Goal: Task Accomplishment & Management: Manage account settings

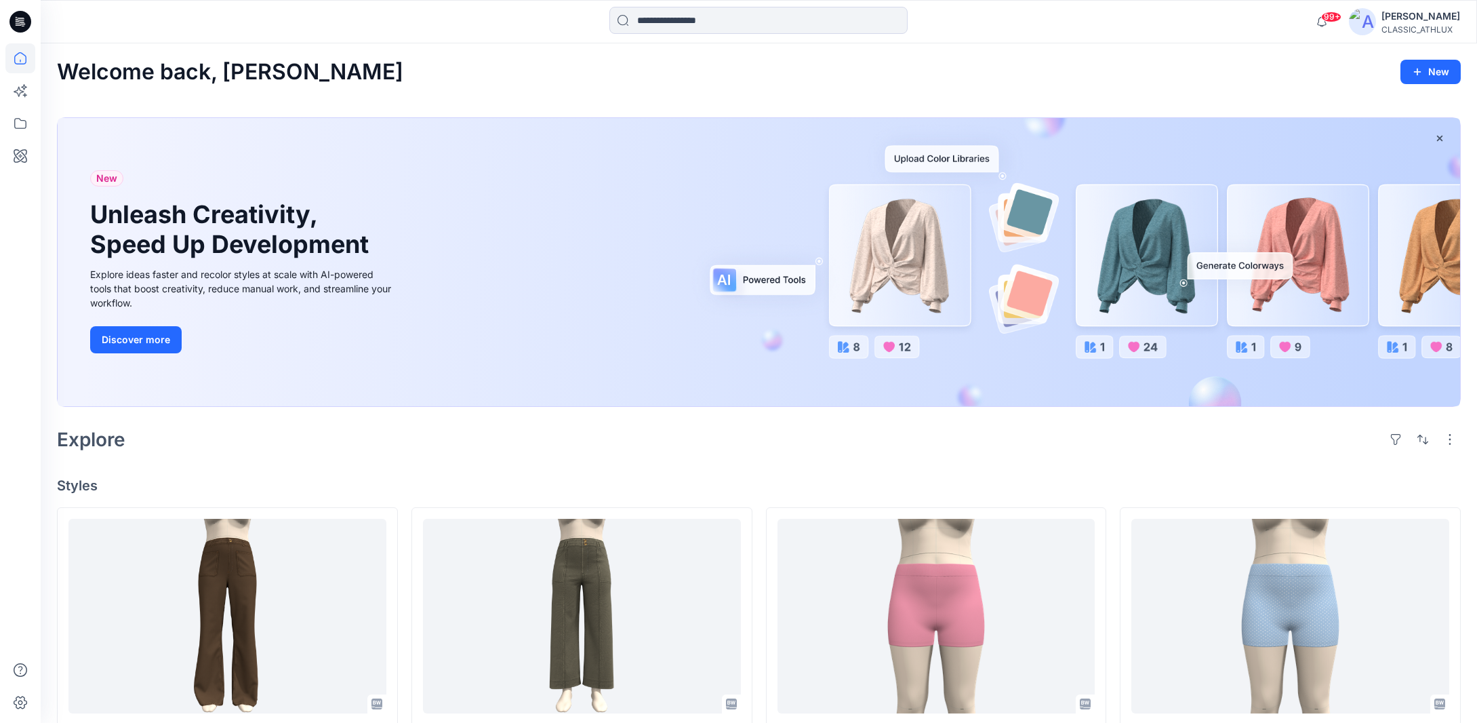
scroll to position [407, 0]
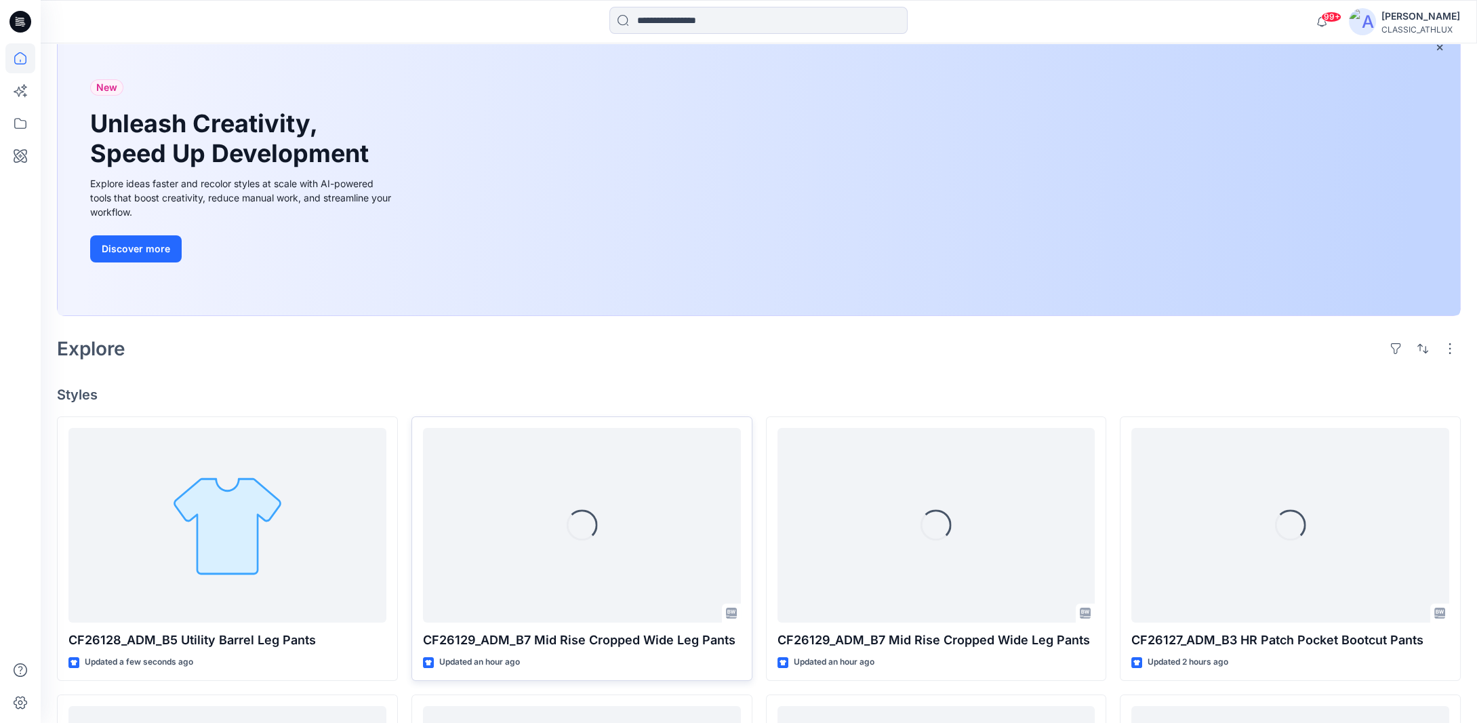
scroll to position [271, 0]
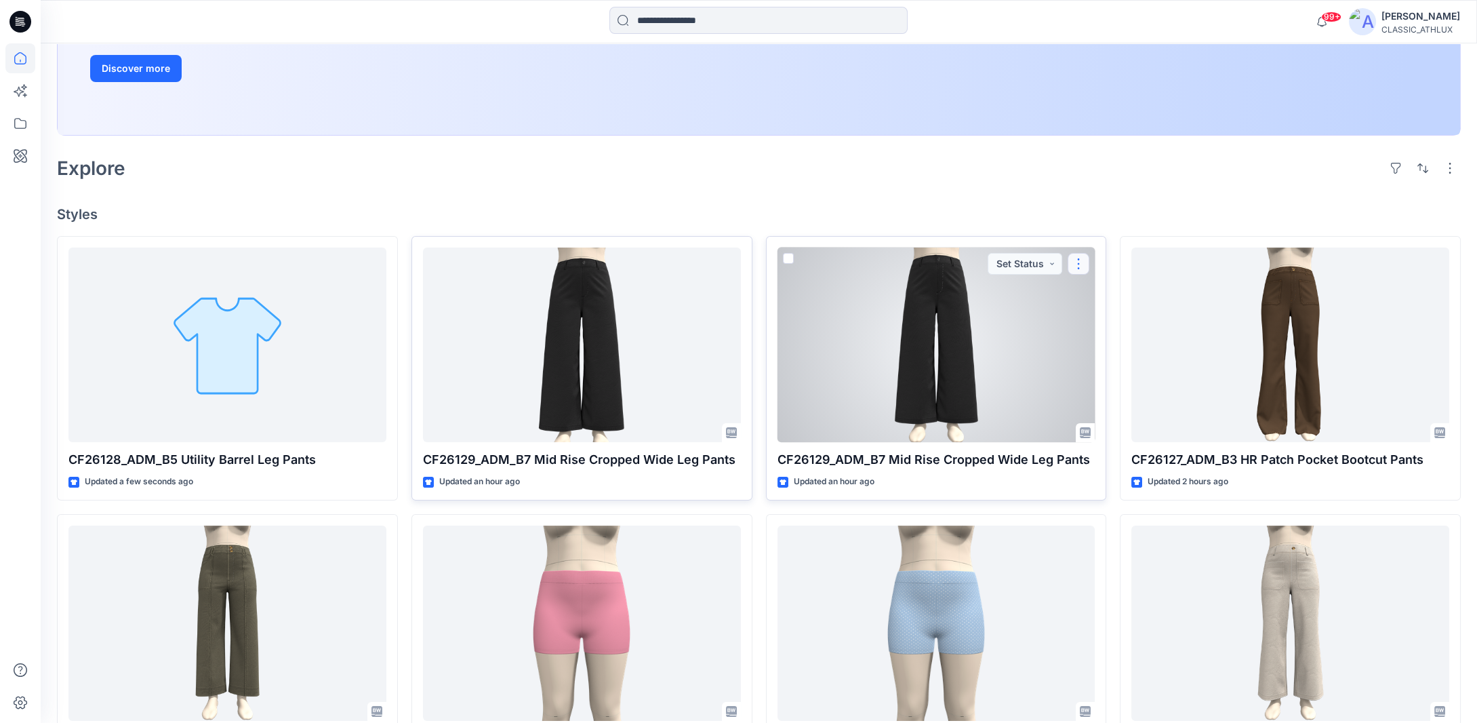
click at [1078, 268] on button "button" at bounding box center [1078, 264] width 22 height 22
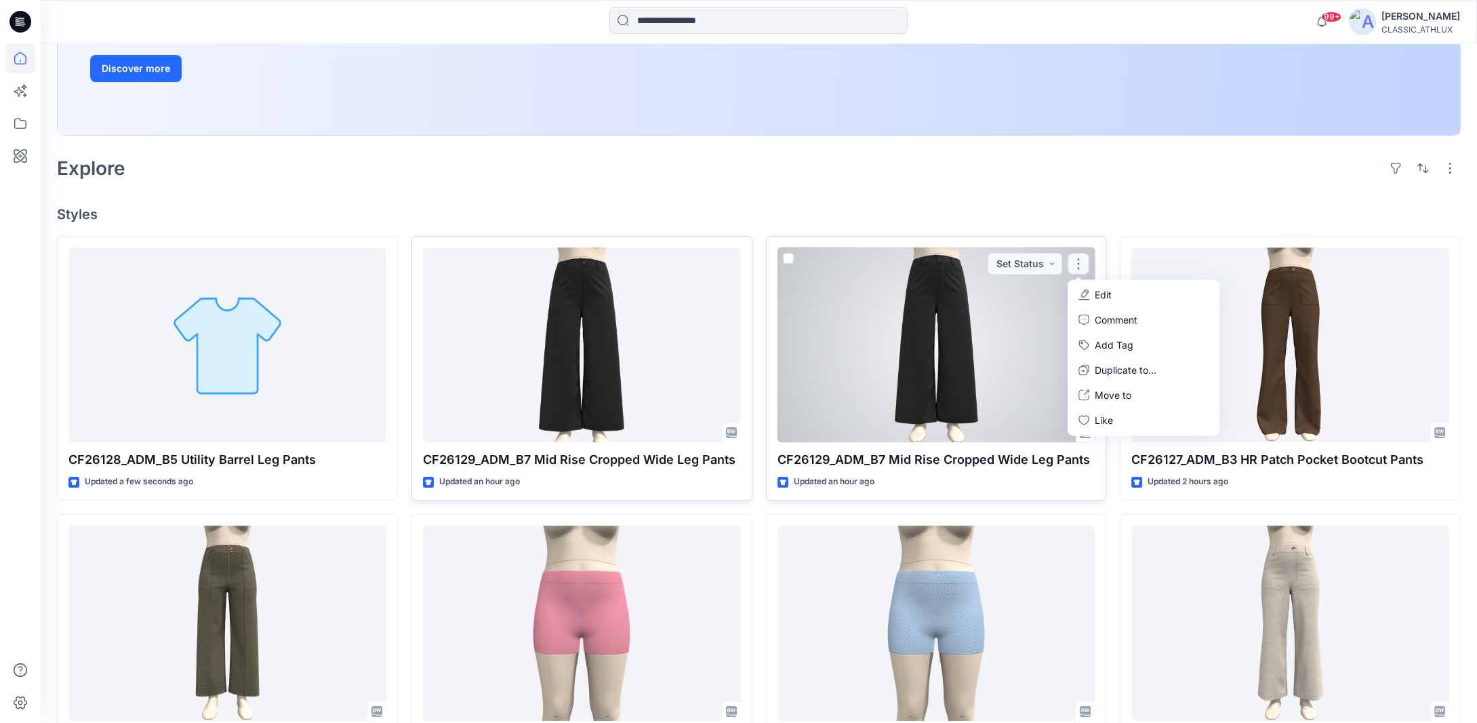
click at [1091, 296] on button "Edit" at bounding box center [1143, 294] width 146 height 25
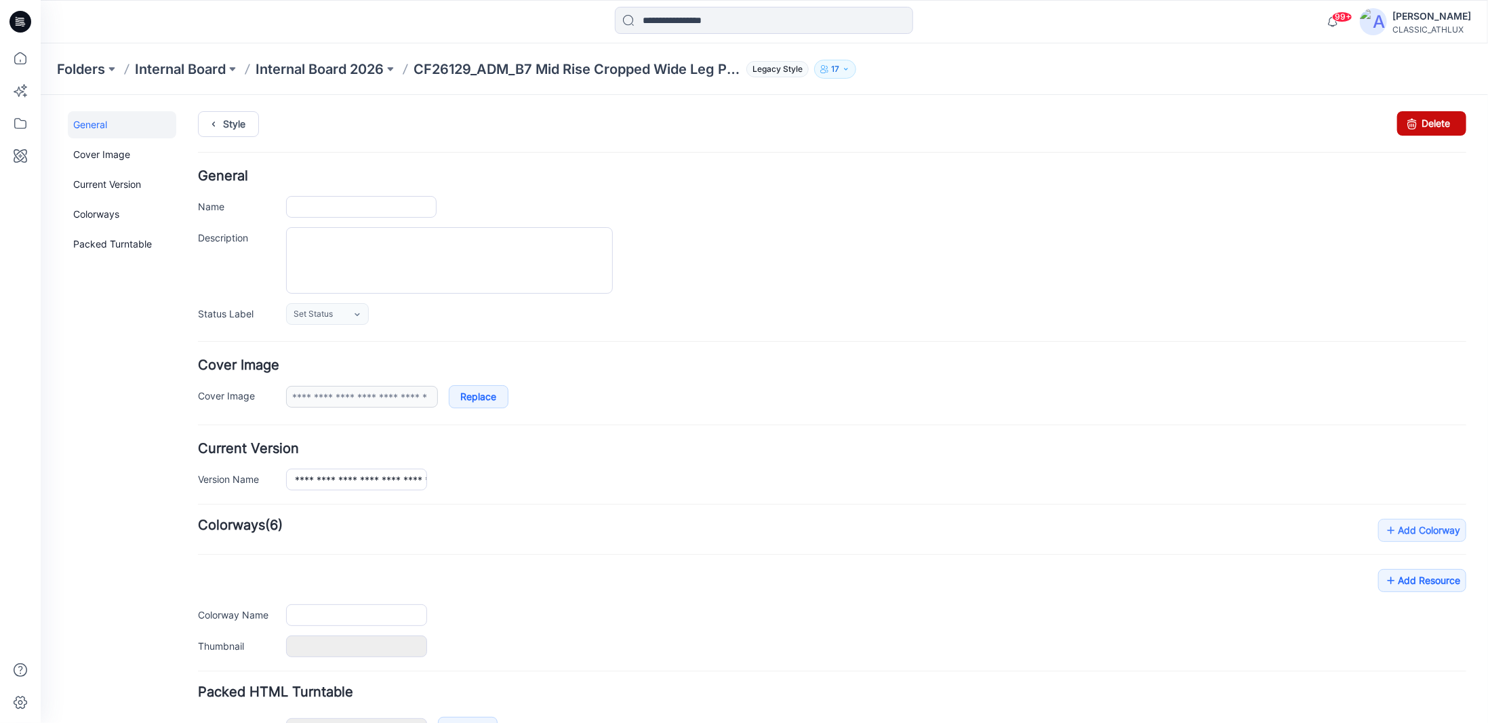
type input "**********"
drag, startPoint x: 1406, startPoint y: 129, endPoint x: 845, endPoint y: 164, distance: 562.3
click at [1406, 129] on icon at bounding box center [1411, 122] width 19 height 24
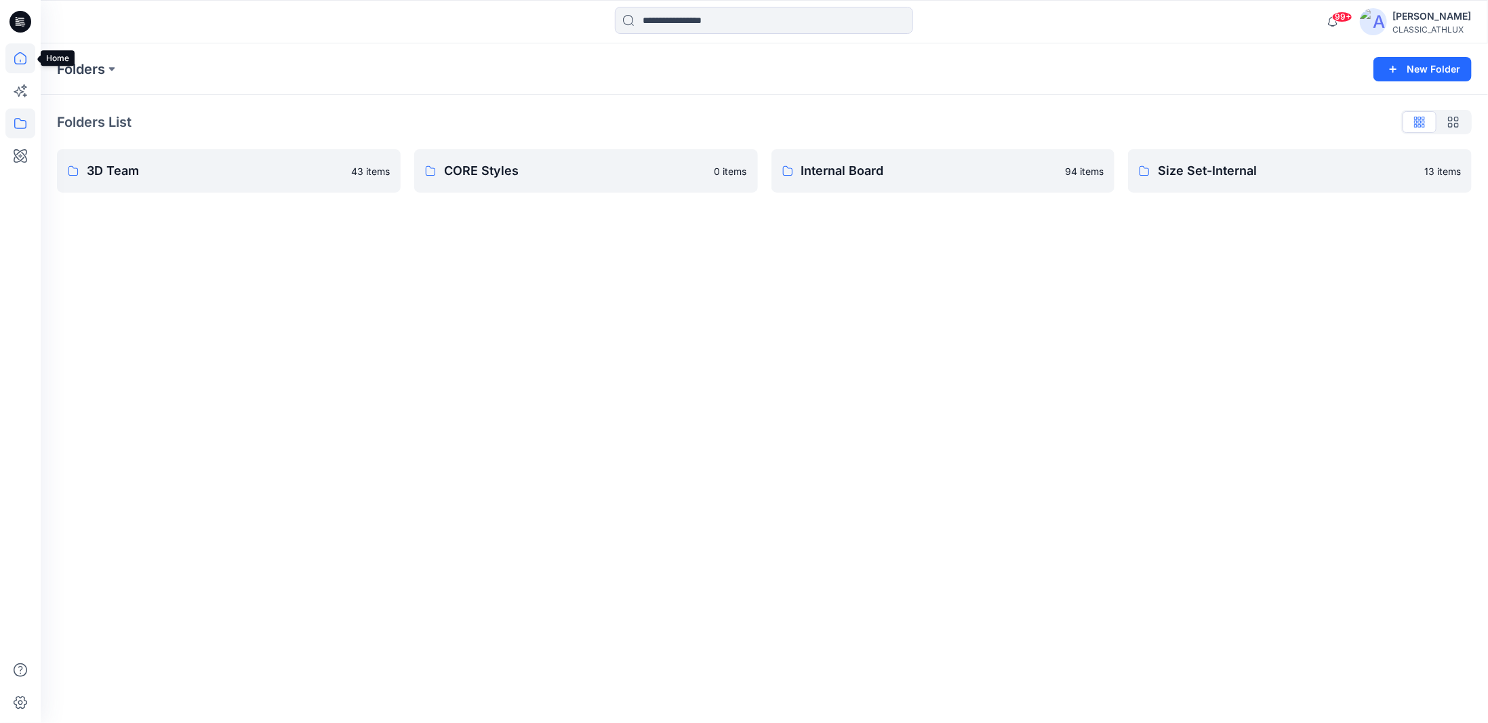
click at [22, 60] on icon at bounding box center [20, 58] width 30 height 30
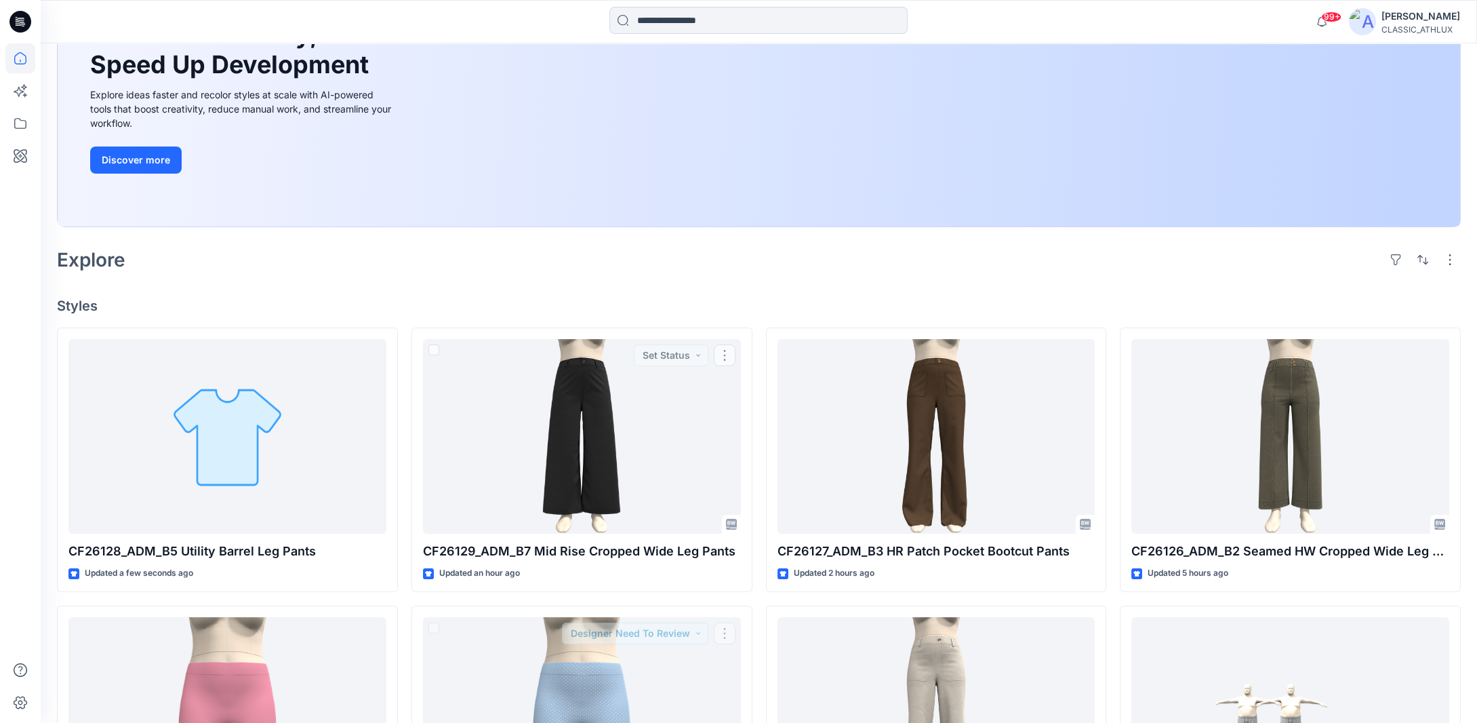
scroll to position [339, 0]
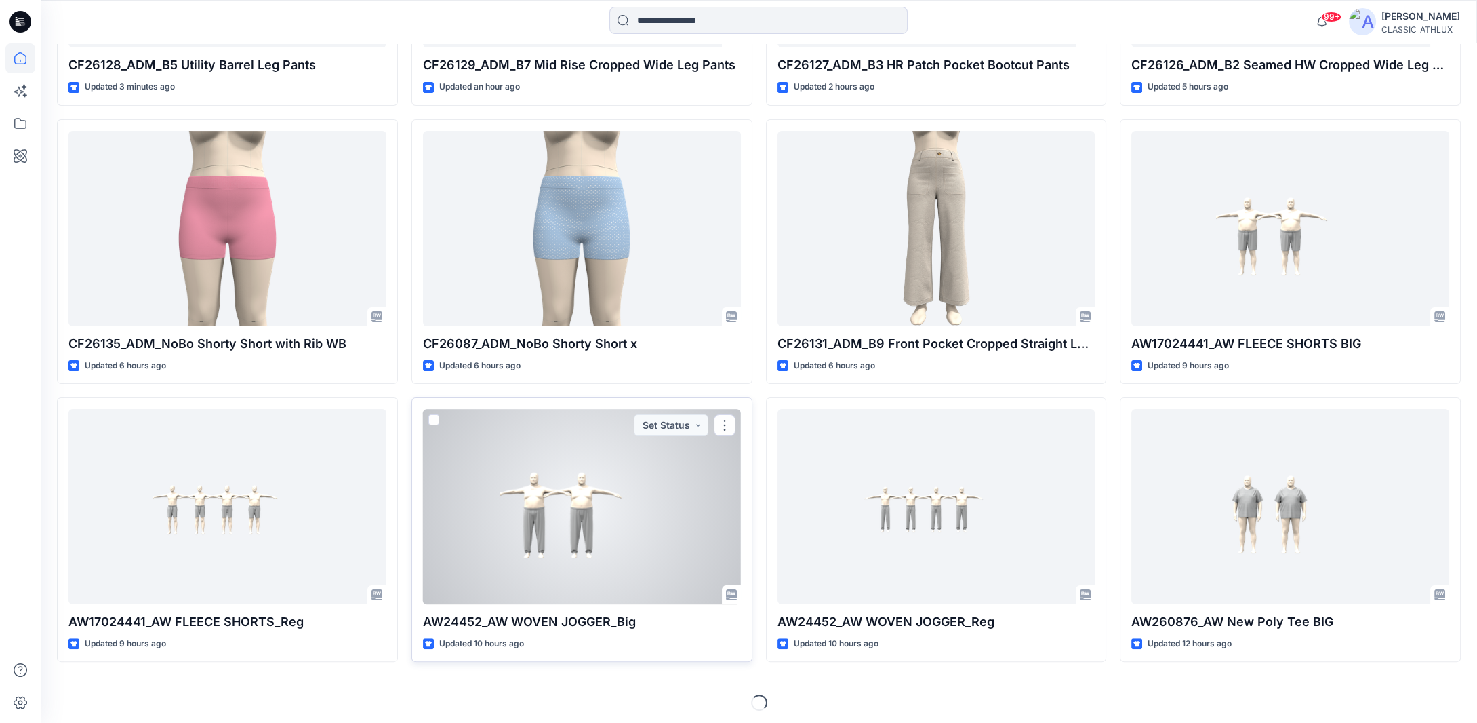
scroll to position [668, 0]
